Goal: Find specific page/section: Find specific page/section

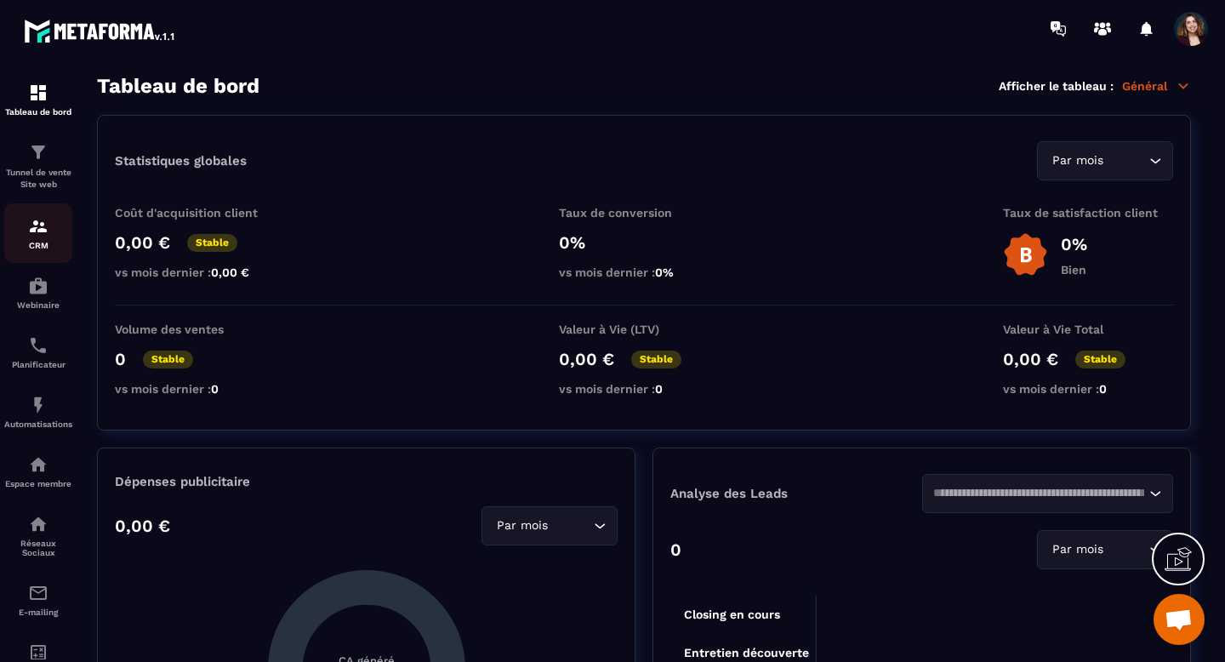
click at [37, 230] on img at bounding box center [38, 226] width 20 height 20
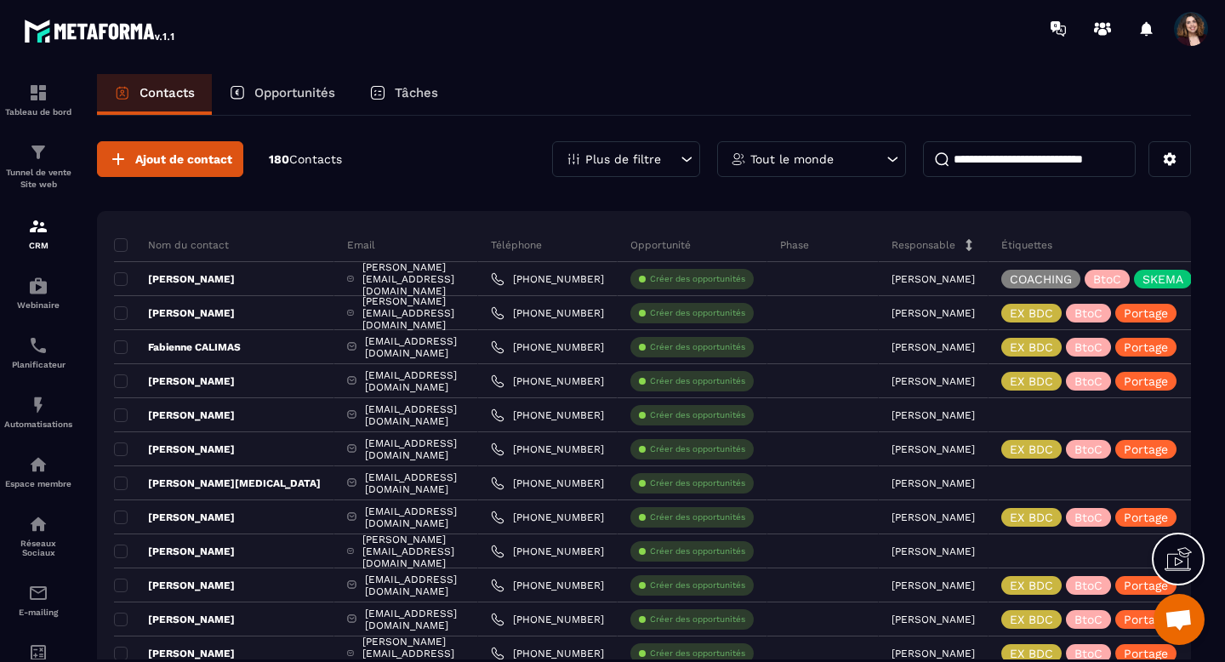
click at [684, 166] on icon at bounding box center [686, 159] width 17 height 17
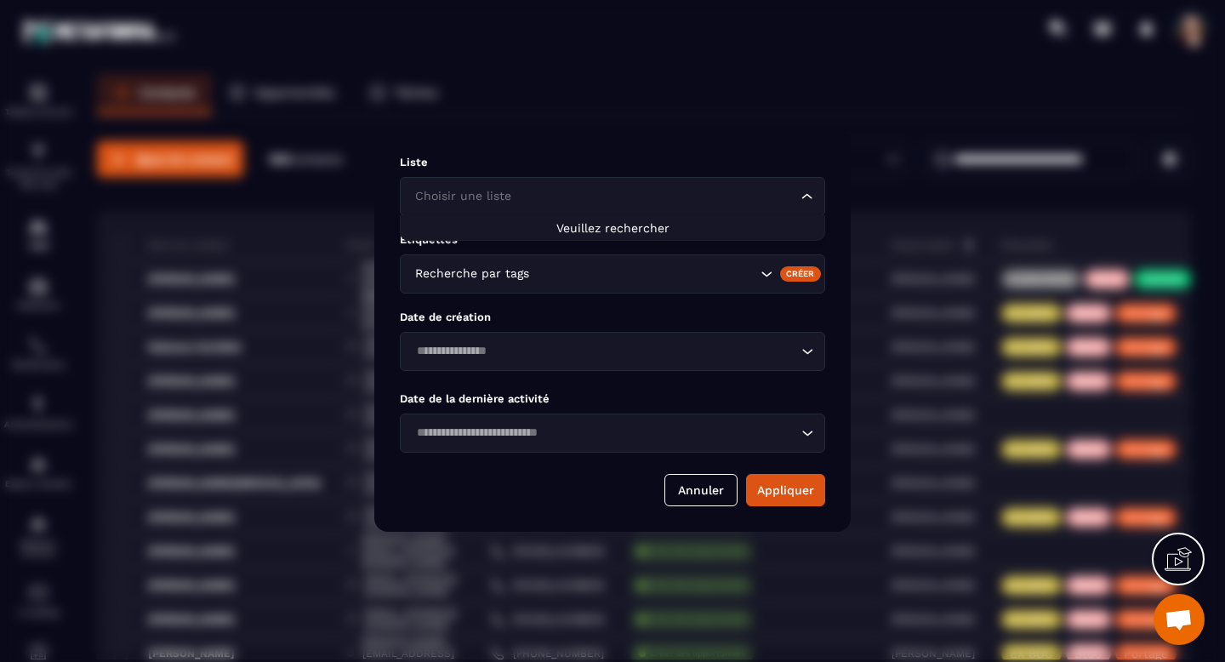
click at [799, 196] on icon "Search for option" at bounding box center [807, 196] width 17 height 17
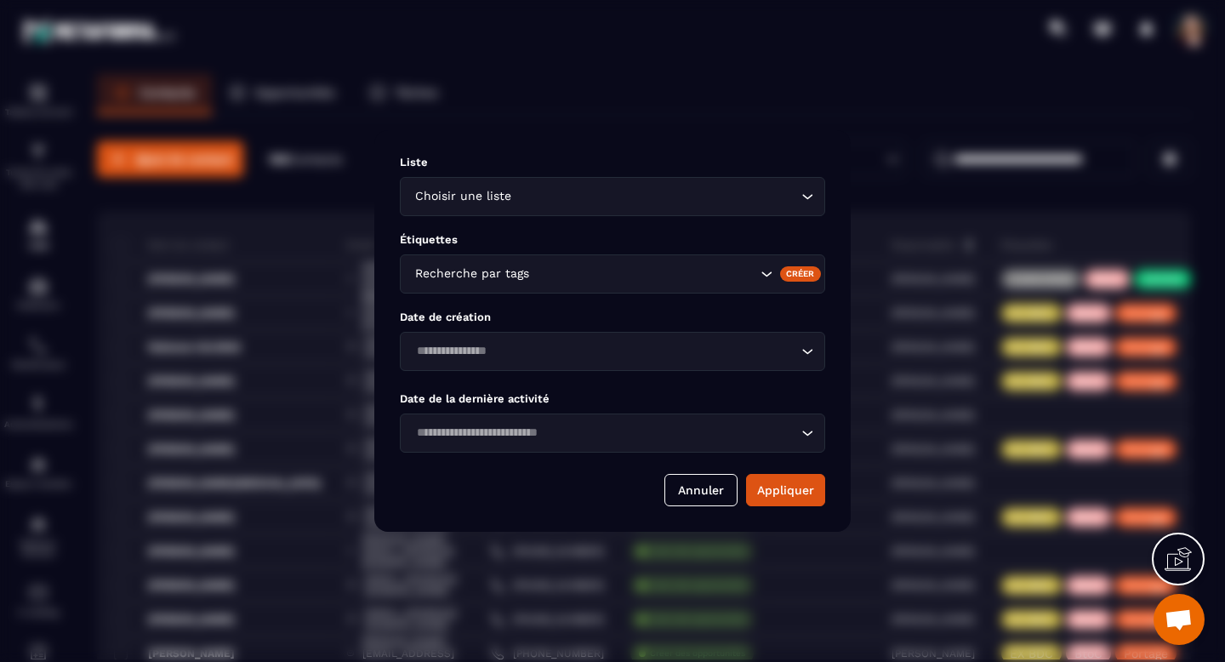
click at [634, 108] on div "Modal window" at bounding box center [612, 331] width 1225 height 662
click at [710, 486] on button "Annuler" at bounding box center [700, 490] width 73 height 32
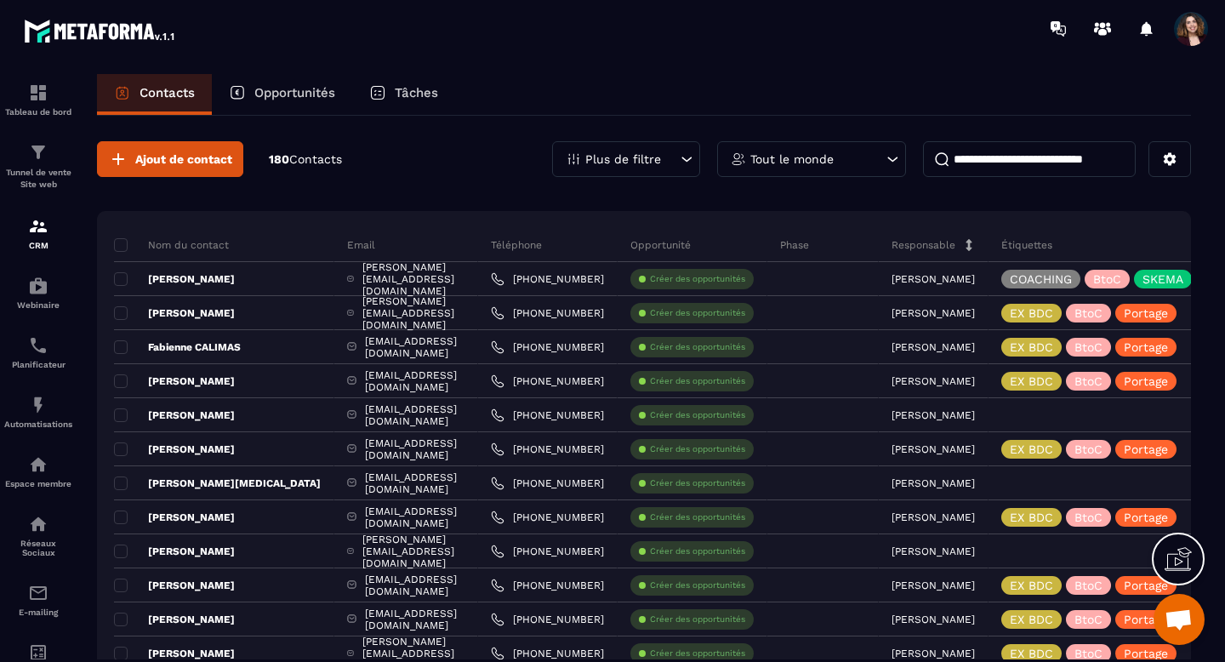
click at [1192, 612] on span "Ouvrir le chat" at bounding box center [1178, 619] width 51 height 51
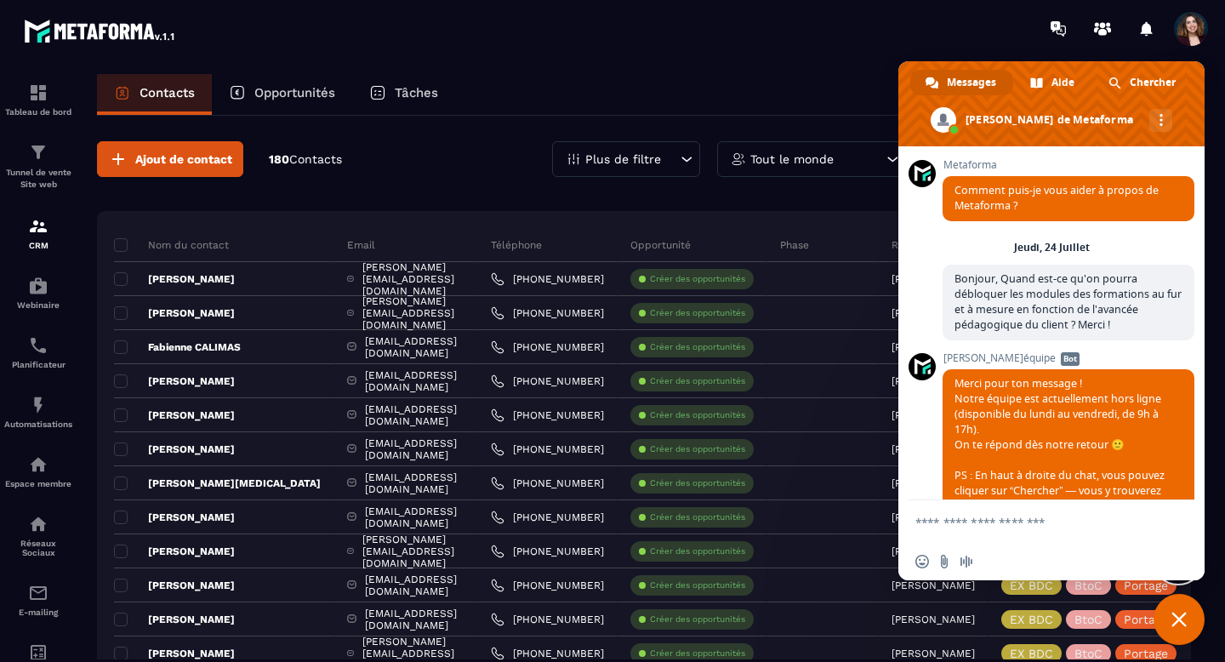
scroll to position [11804, 0]
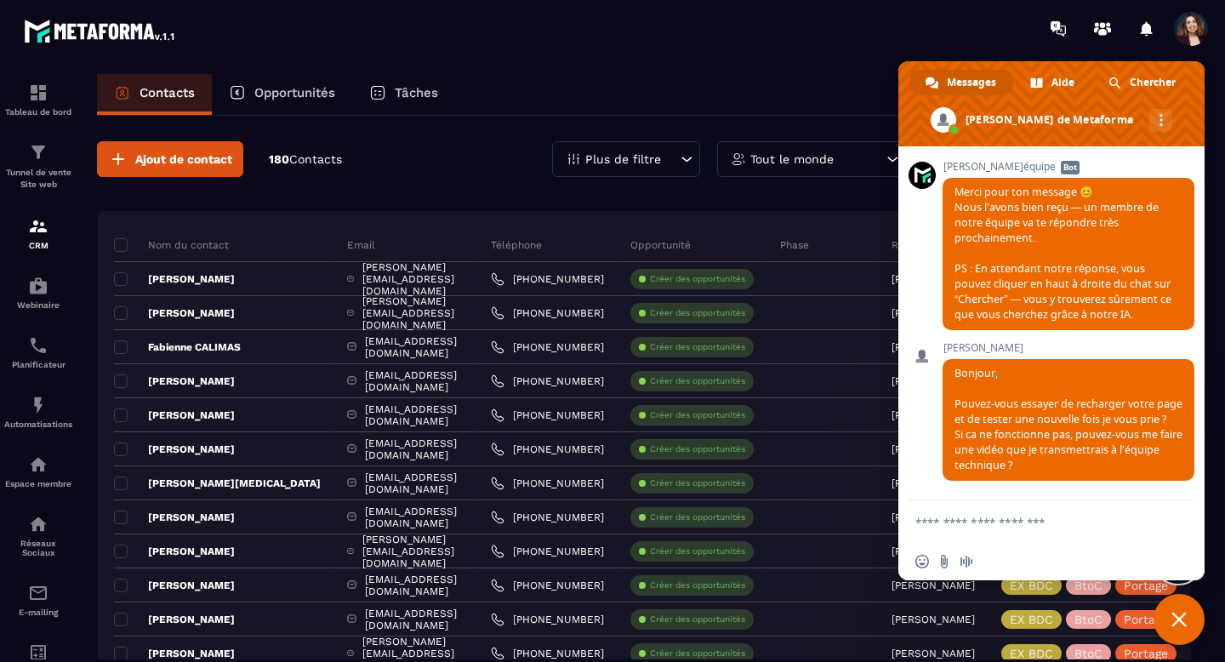
click at [661, 94] on div "Contacts Opportunités Tâches" at bounding box center [644, 94] width 1094 height 41
click at [1195, 617] on span "Fermer le chat" at bounding box center [1178, 619] width 51 height 51
